Goal: Find specific page/section: Find specific page/section

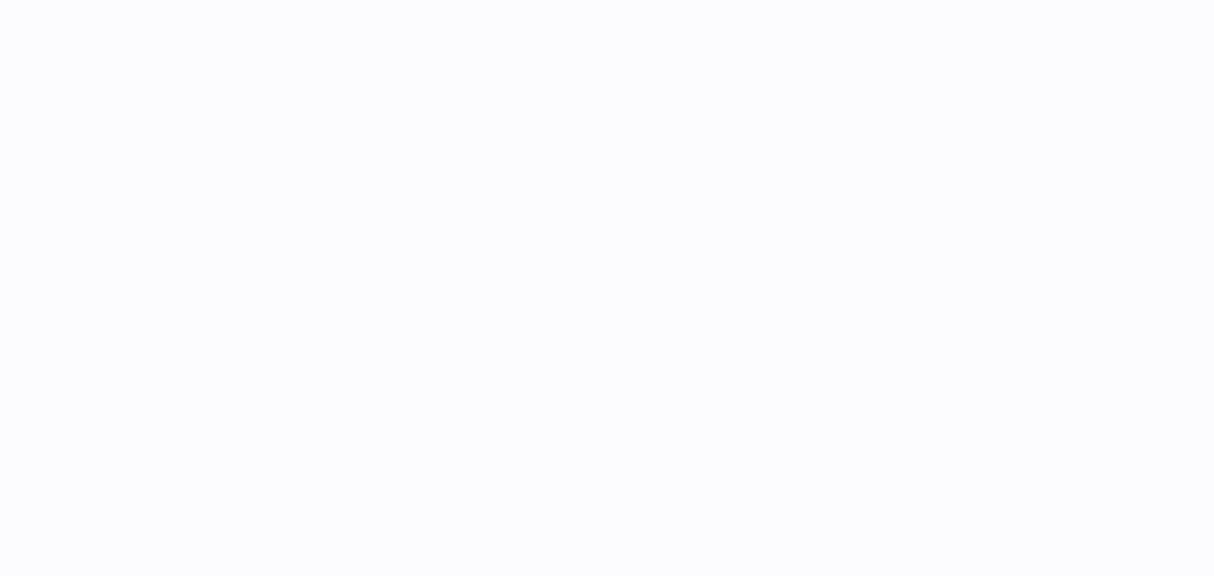
click at [292, 255] on div at bounding box center [683, 288] width 1062 height 576
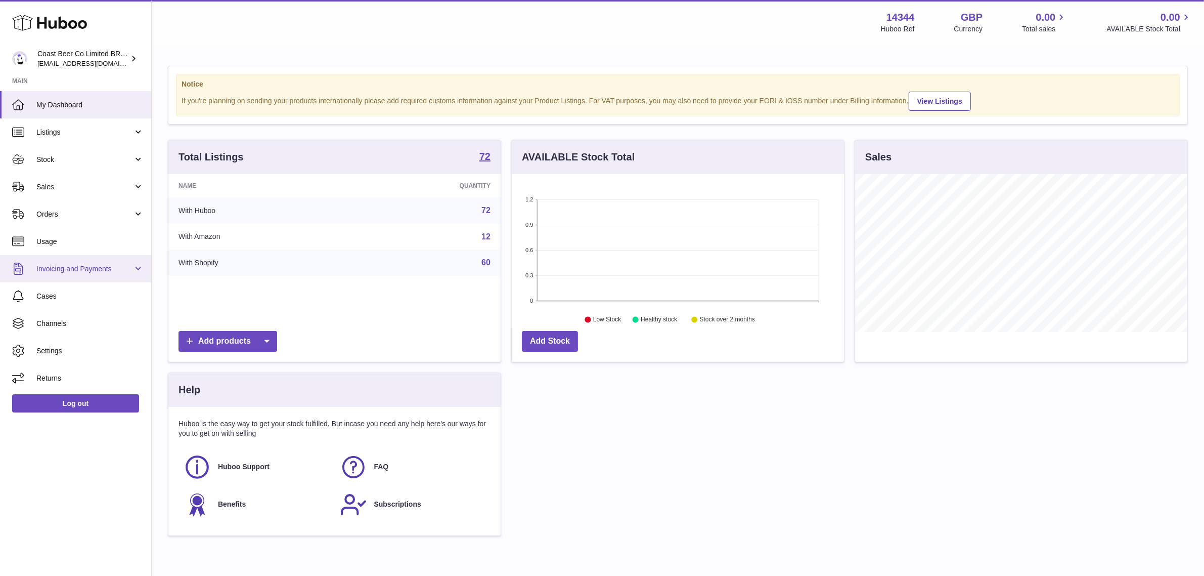
scroll to position [157, 332]
click at [85, 192] on link "Sales" at bounding box center [75, 186] width 151 height 27
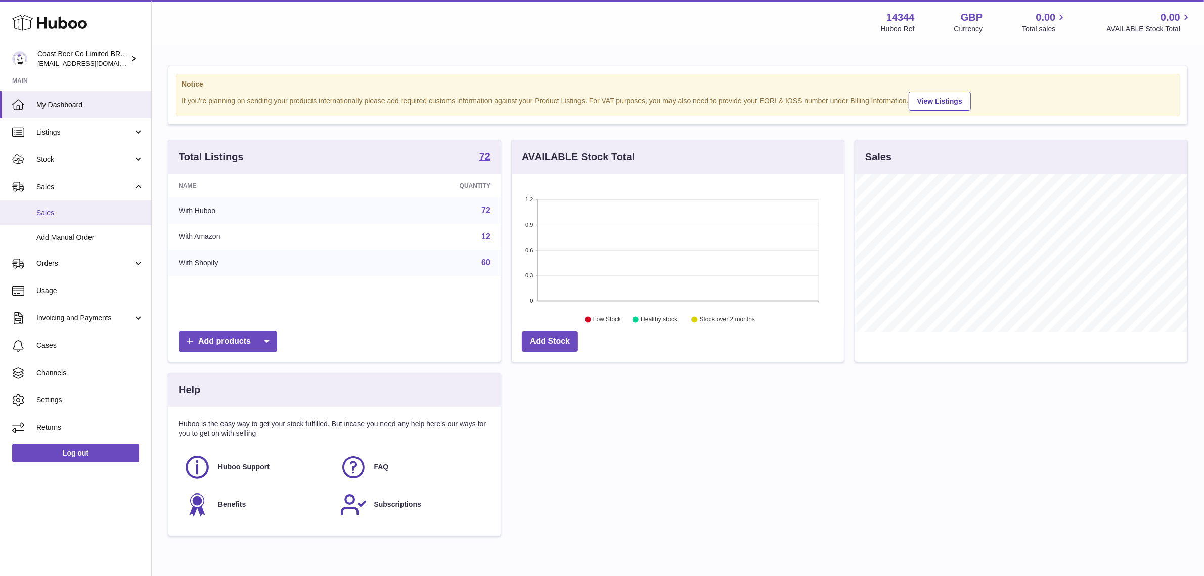
click at [47, 210] on span "Sales" at bounding box center [89, 213] width 107 height 10
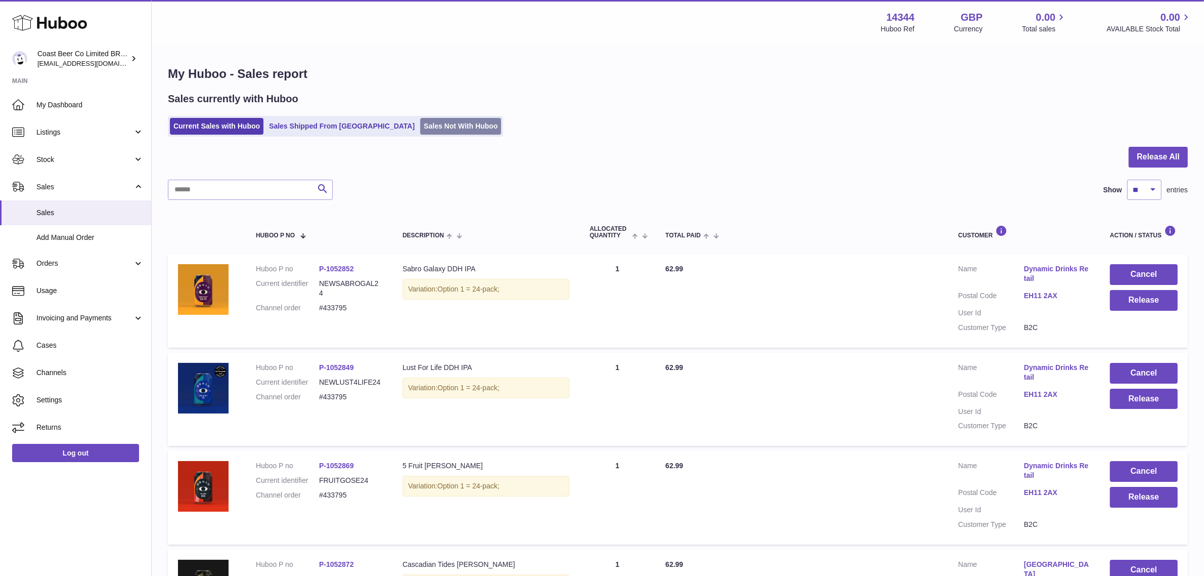
click at [420, 122] on link "Sales Not With Huboo" at bounding box center [460, 126] width 81 height 17
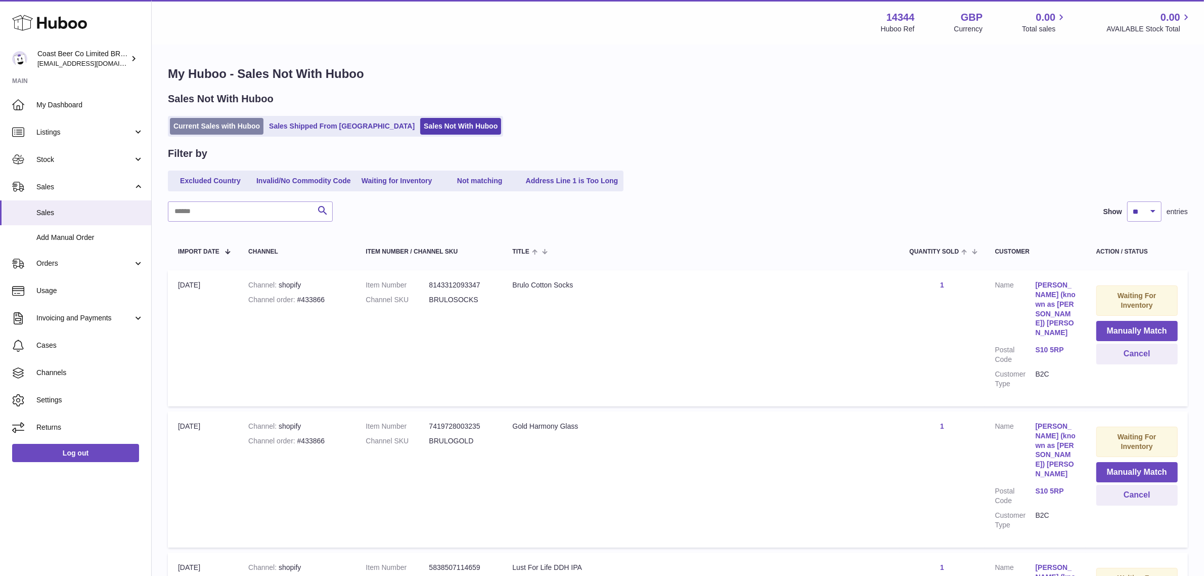
click at [238, 118] on link "Current Sales with Huboo" at bounding box center [217, 126] width 94 height 17
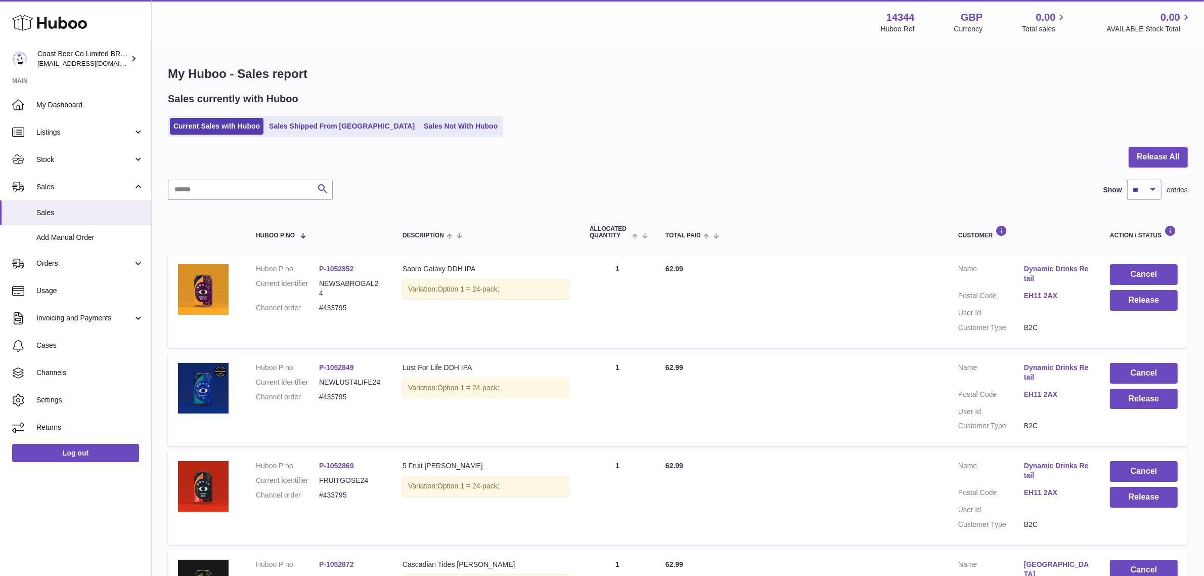
click at [547, 148] on div at bounding box center [678, 163] width 1020 height 33
click at [548, 132] on div "Current Sales with Huboo Sales Shipped From [GEOGRAPHIC_DATA] Sales Not With Hu…" at bounding box center [678, 126] width 1020 height 21
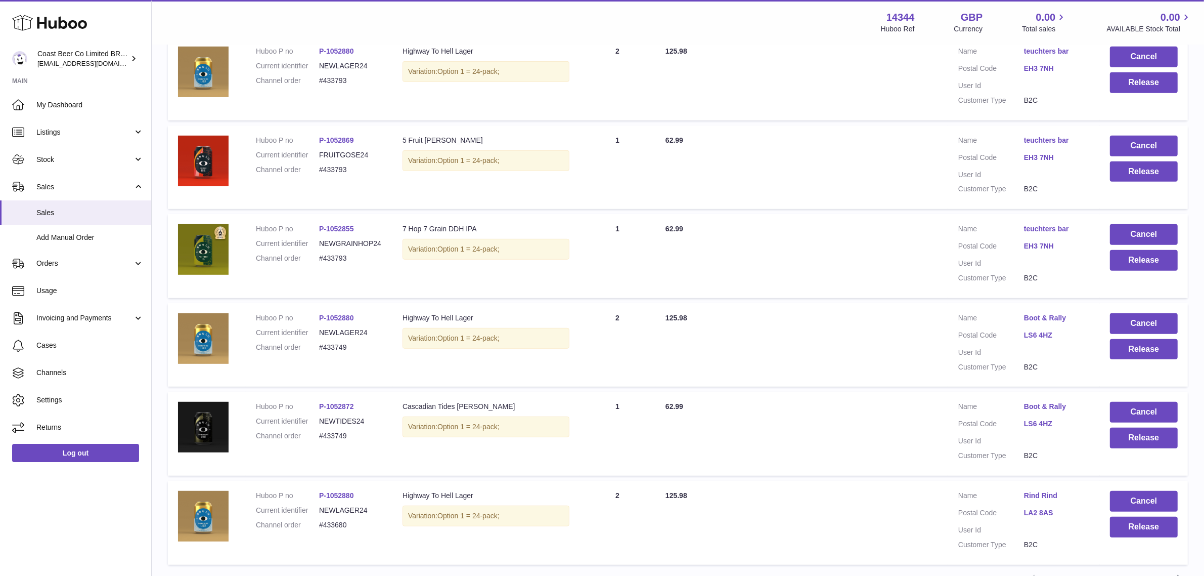
scroll to position [710, 0]
